Goal: Use online tool/utility

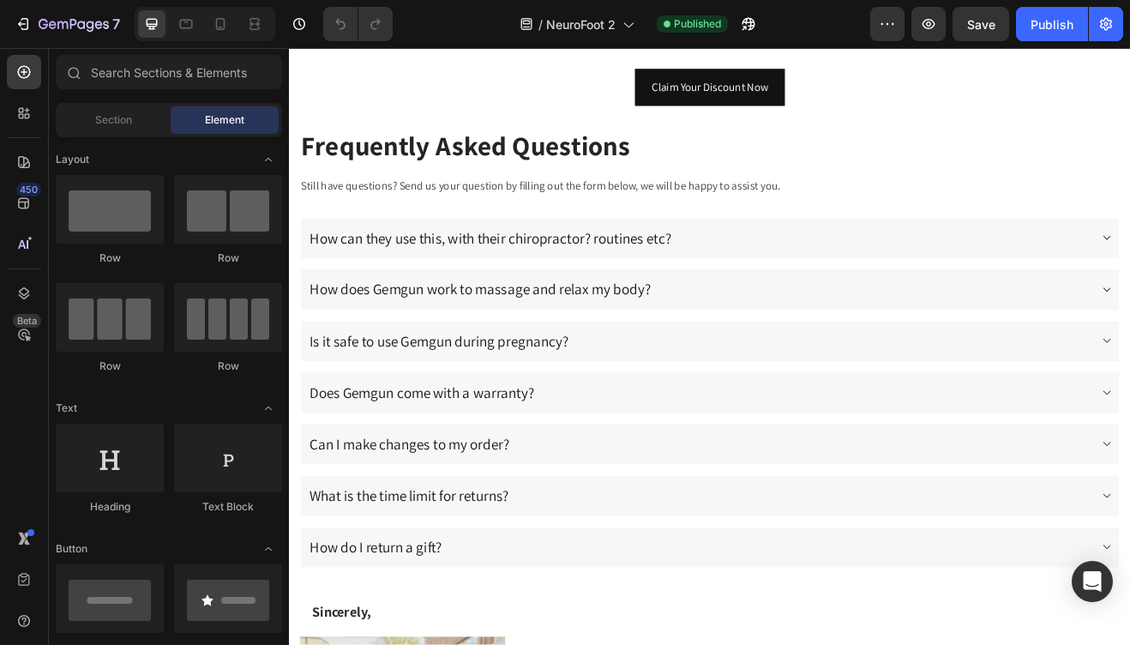
scroll to position [8422, 0]
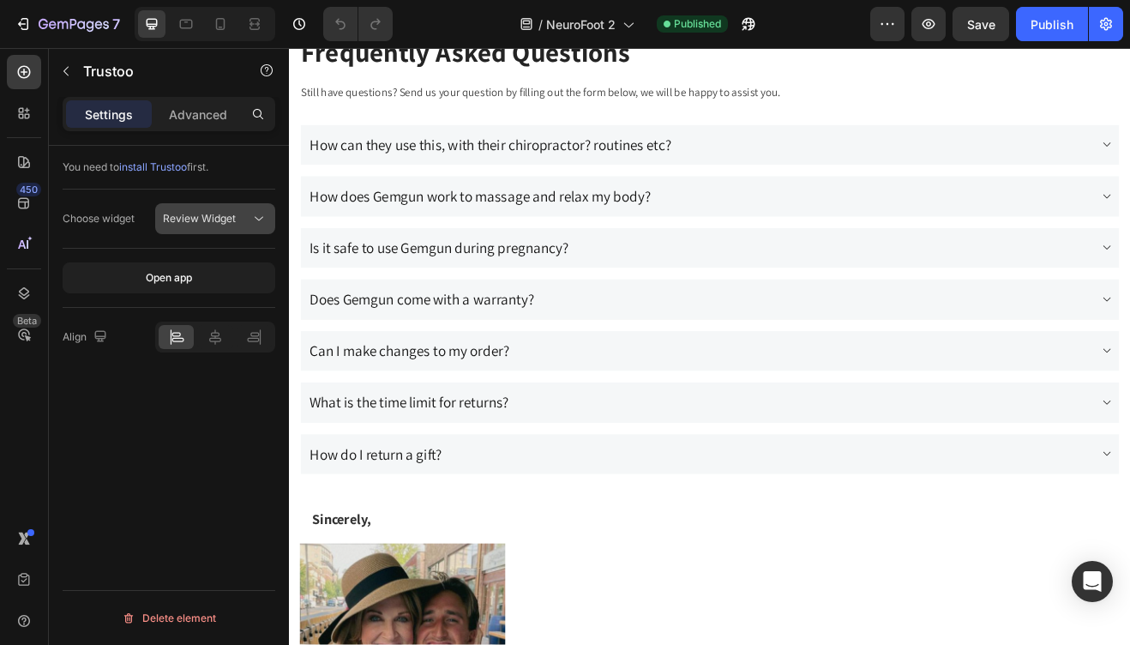
click at [253, 220] on icon at bounding box center [258, 218] width 17 height 17
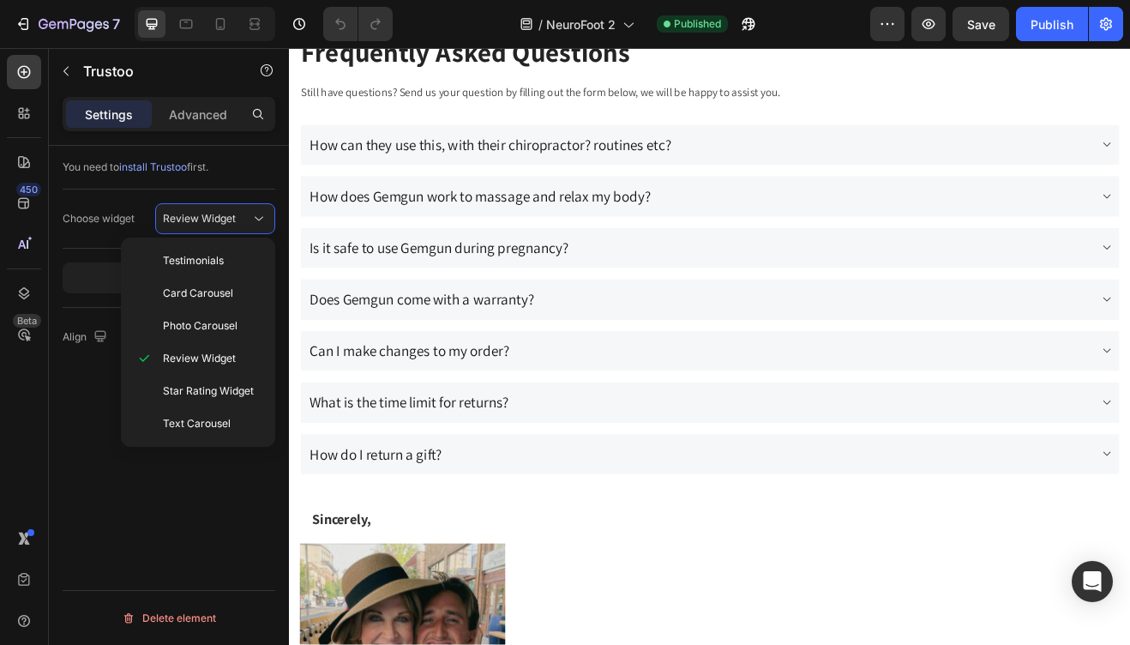
click at [232, 552] on div "You need to install Trustoo first. Choose widget Review Widget Open app Align D…" at bounding box center [169, 420] width 240 height 548
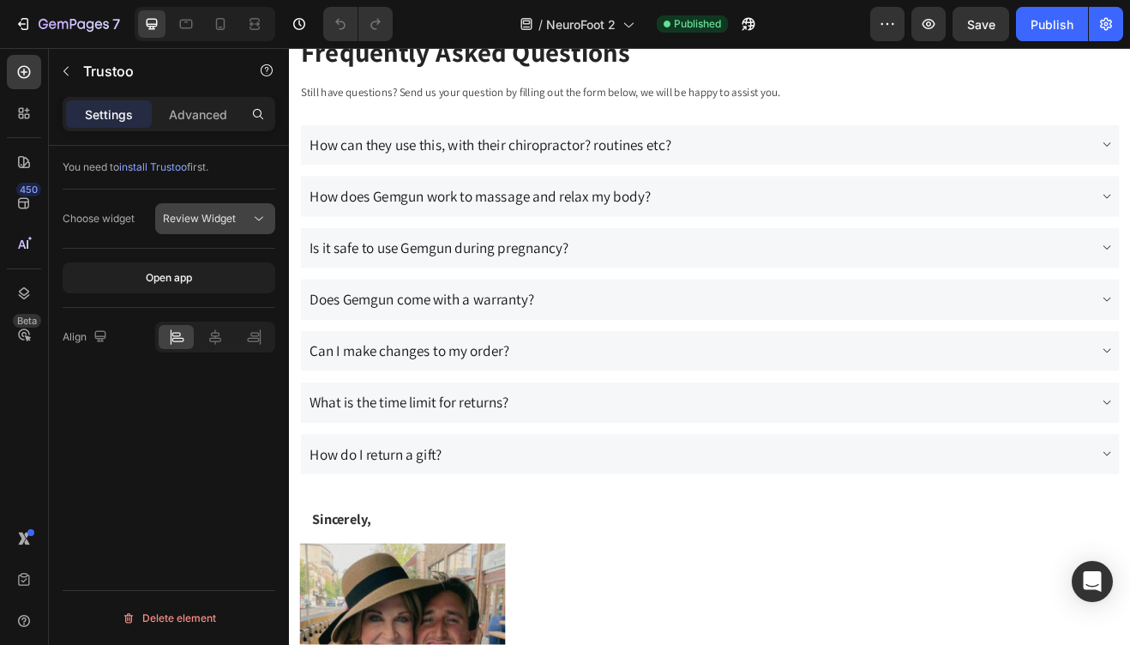
click at [196, 220] on span "Review Widget" at bounding box center [199, 218] width 73 height 13
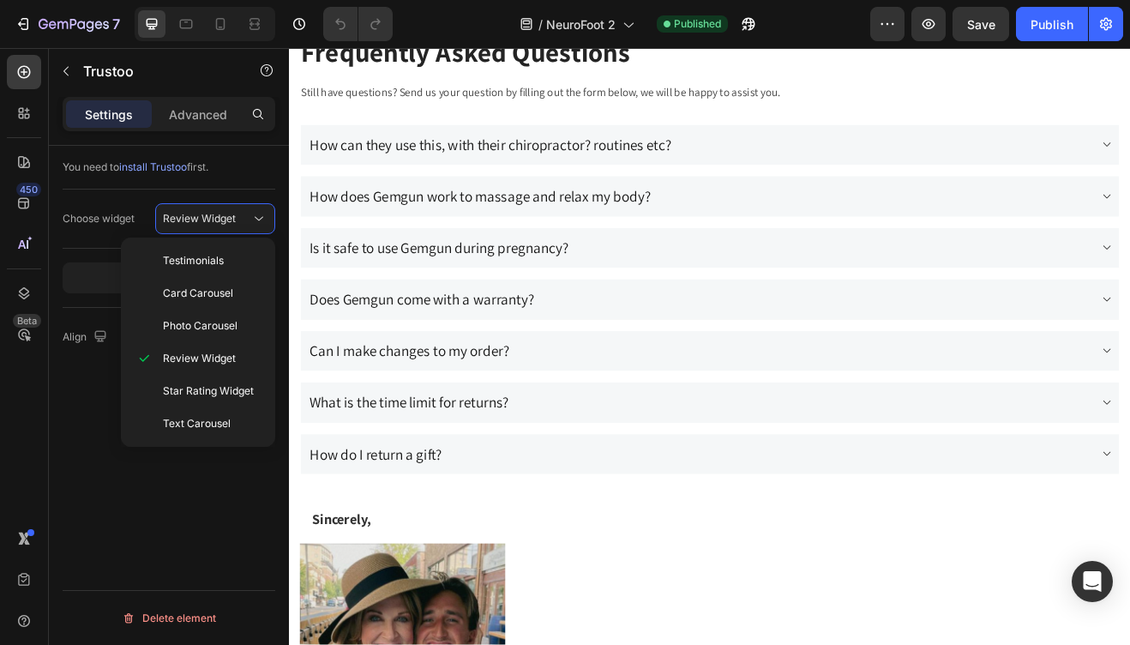
click at [63, 515] on div "You need to install Trustoo first. Choose widget Review Widget Open app Align D…" at bounding box center [169, 420] width 240 height 548
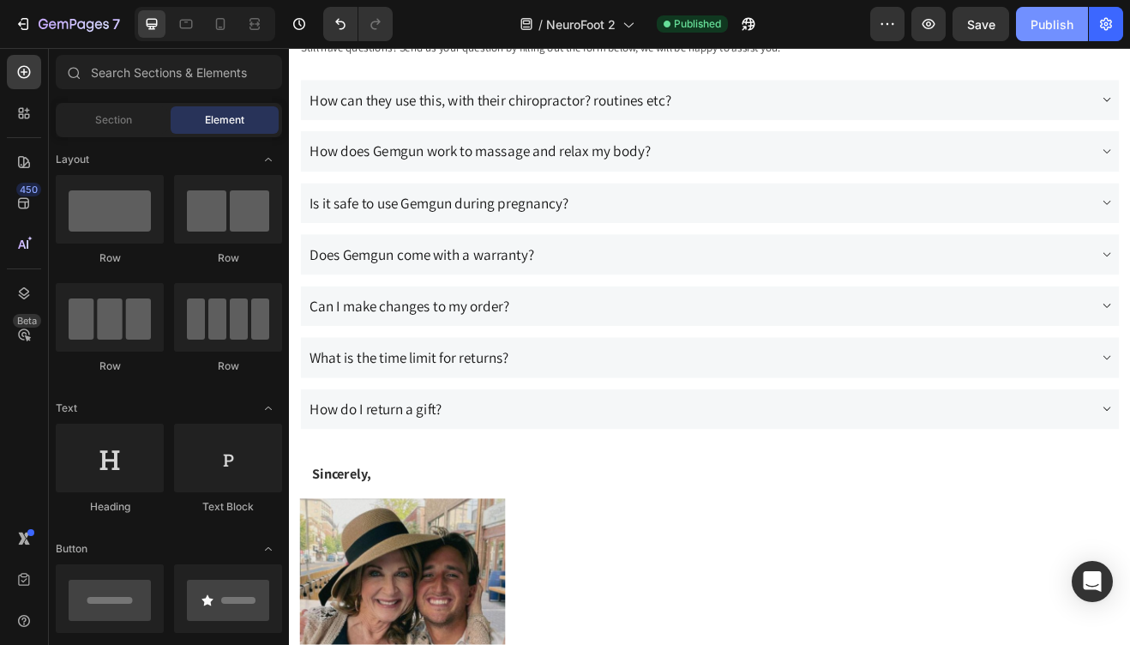
click at [1049, 26] on div "Publish" at bounding box center [1052, 24] width 43 height 18
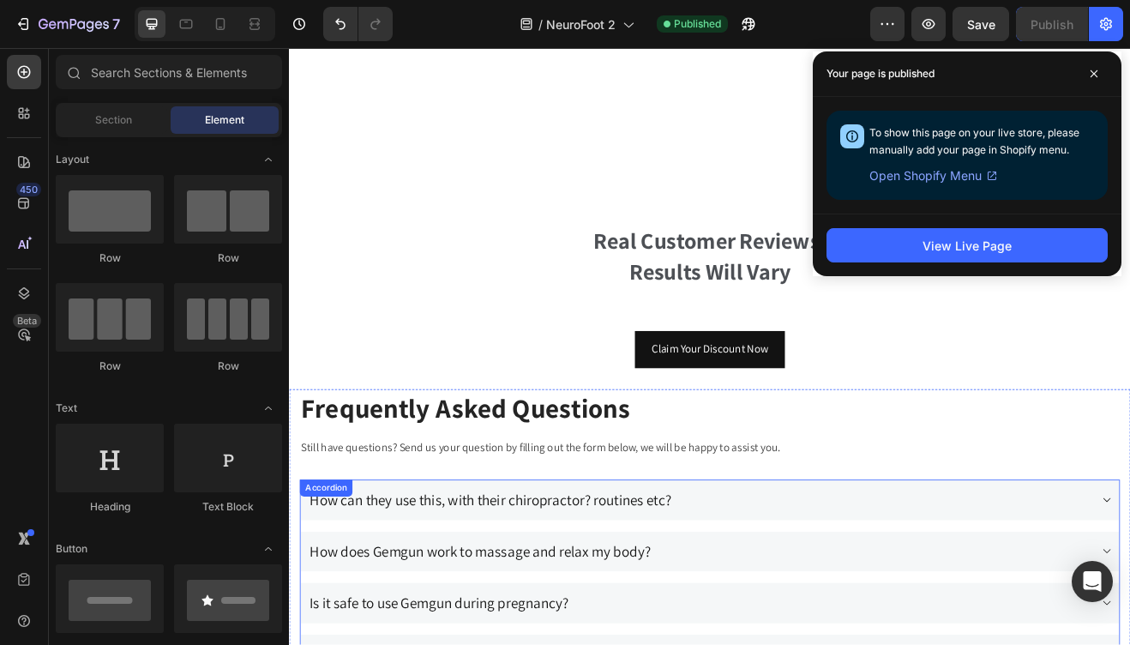
scroll to position [8189, 0]
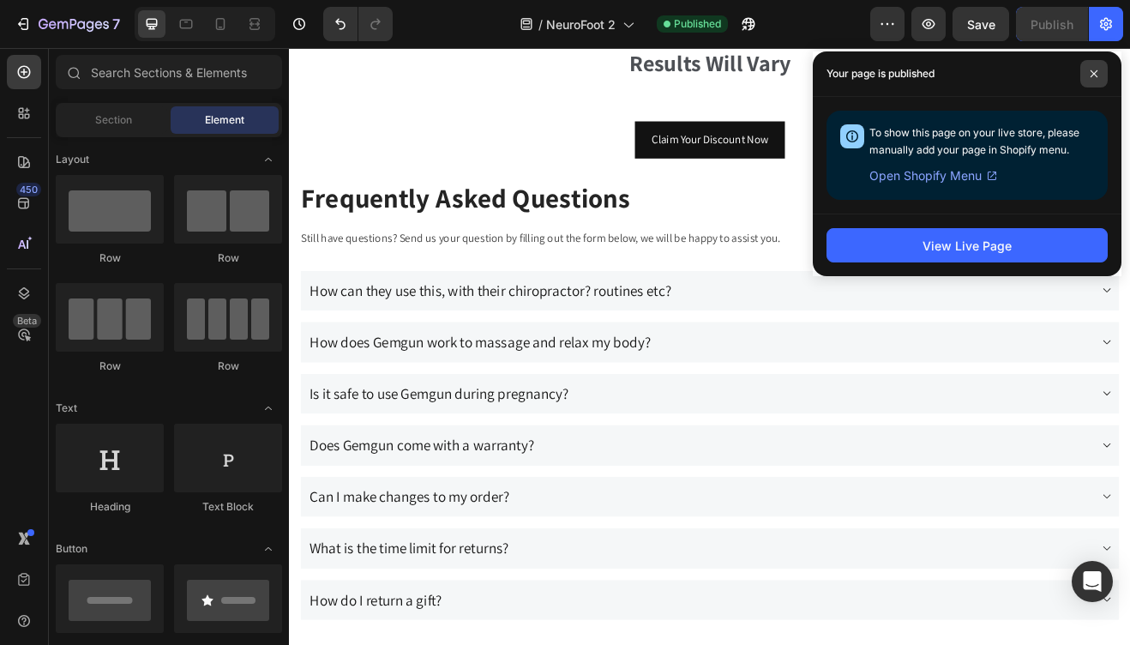
click at [1086, 75] on span at bounding box center [1094, 73] width 27 height 27
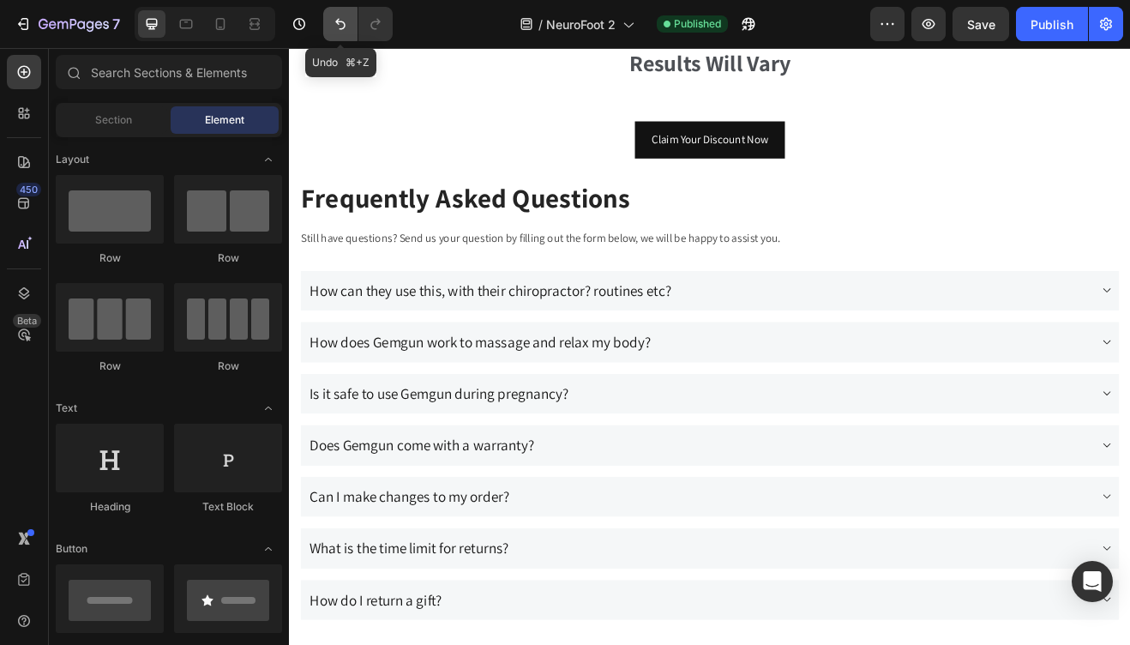
click at [346, 21] on icon "Undo/Redo" at bounding box center [340, 23] width 17 height 17
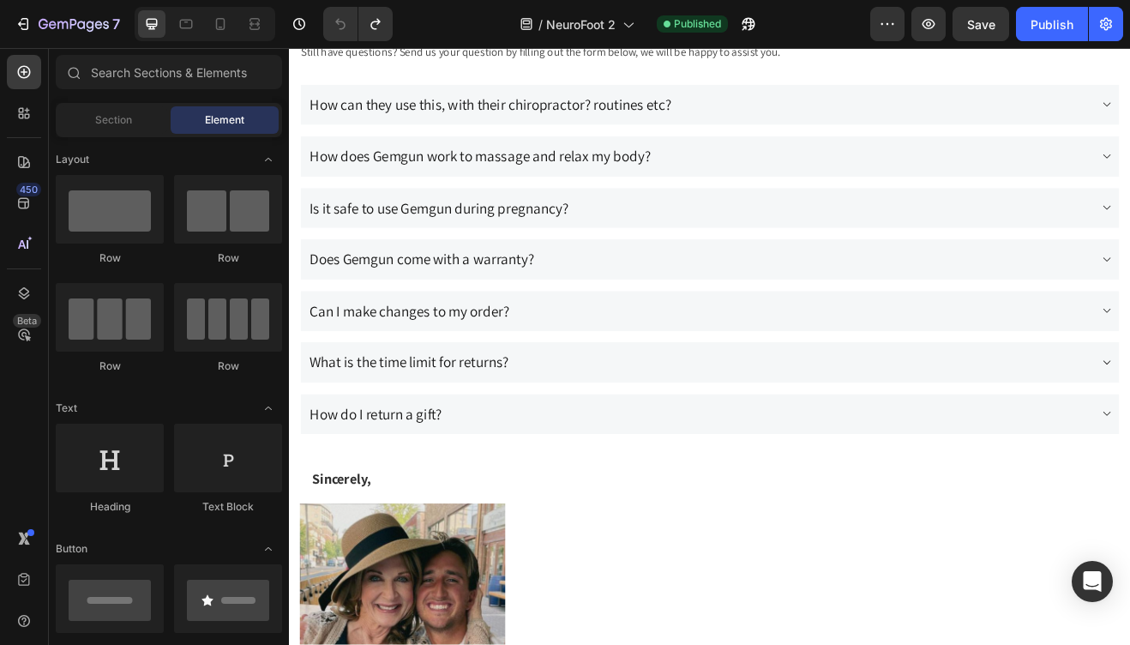
scroll to position [8765, 0]
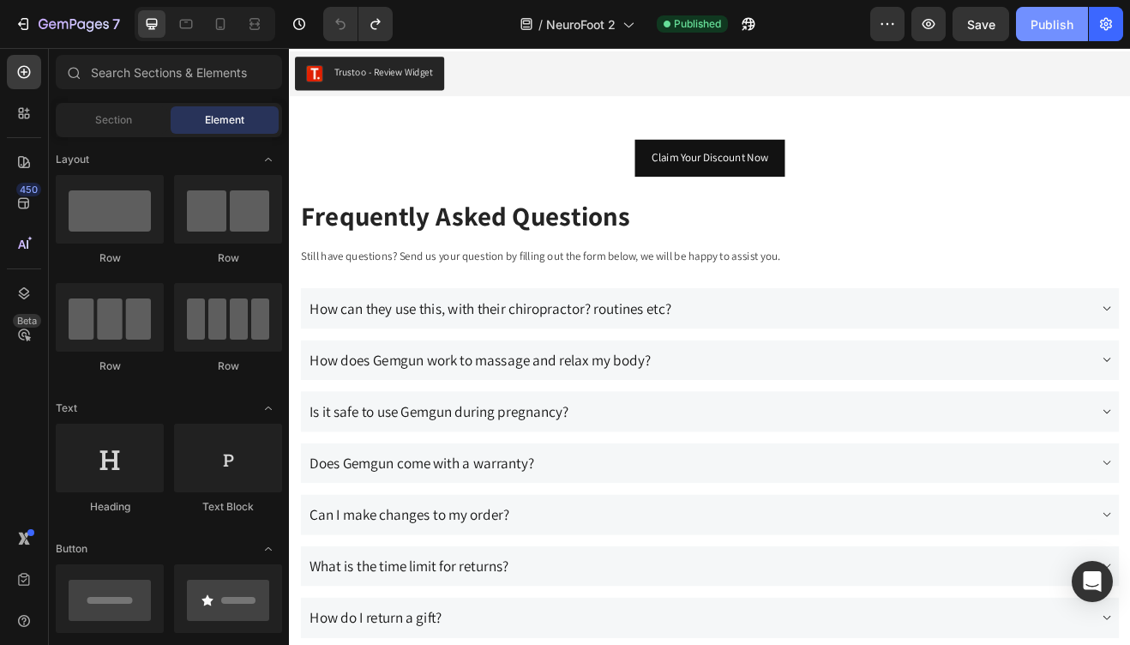
click at [1058, 34] on button "Publish" at bounding box center [1052, 24] width 72 height 34
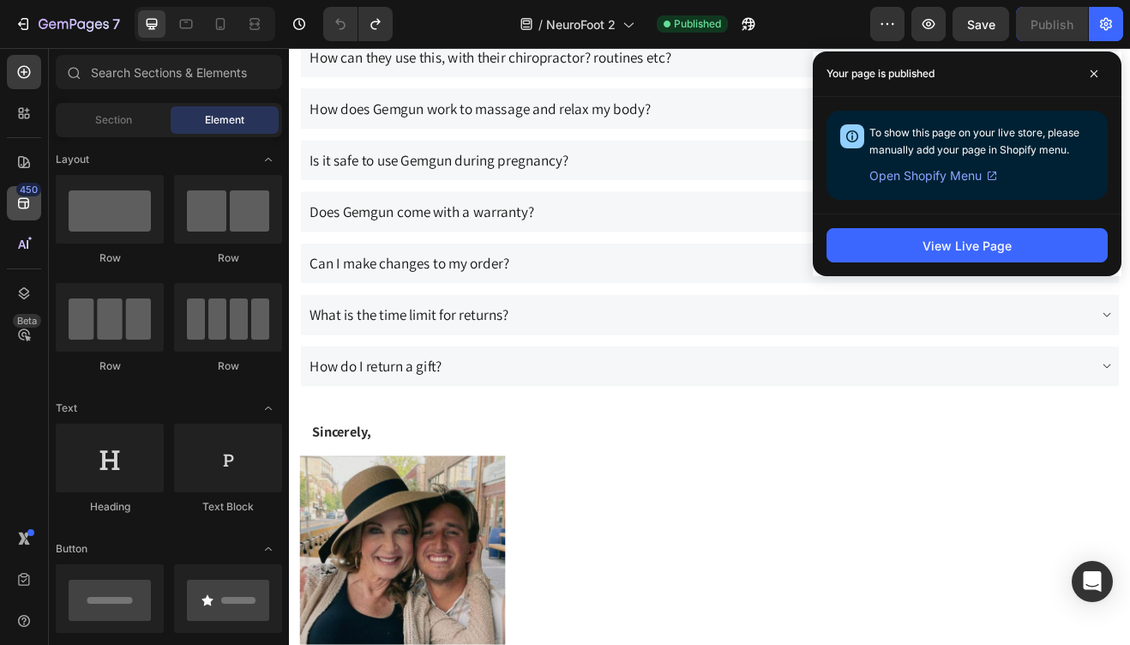
scroll to position [8408, 0]
